Goal: Task Accomplishment & Management: Manage account settings

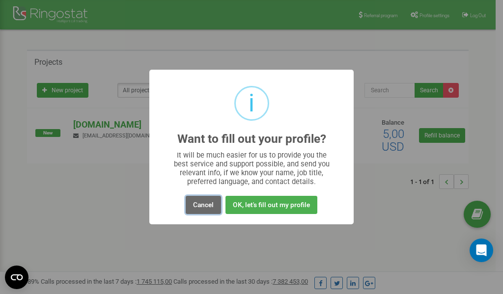
click at [194, 206] on button "Cancel" at bounding box center [203, 205] width 35 height 18
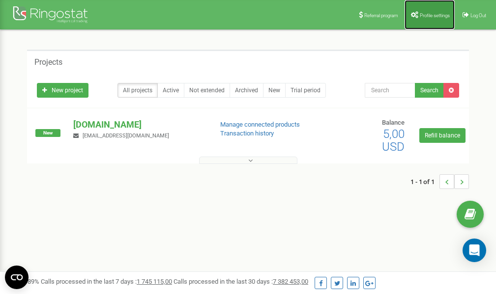
click at [435, 15] on span "Profile settings" at bounding box center [434, 15] width 30 height 5
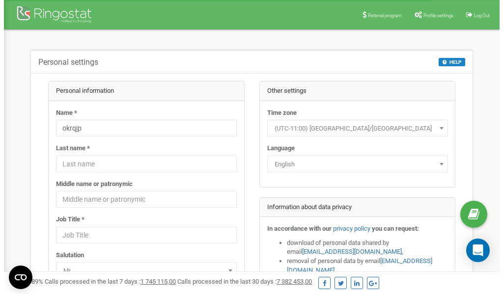
scroll to position [49, 0]
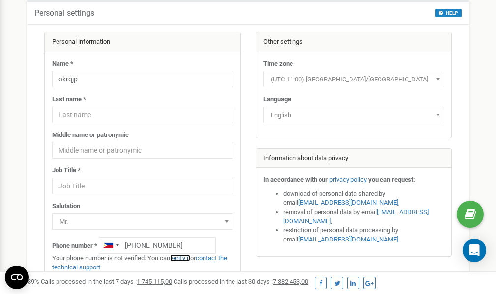
click at [183, 258] on link "verify it" at bounding box center [180, 257] width 20 height 7
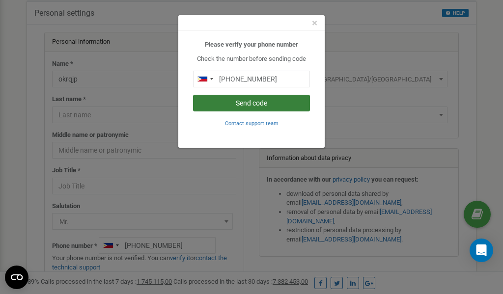
click at [270, 101] on button "Send code" at bounding box center [251, 103] width 117 height 17
